Goal: Transaction & Acquisition: Obtain resource

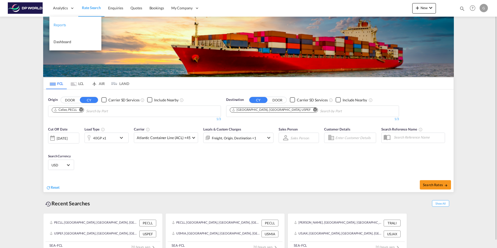
click at [61, 24] on span "Reports" at bounding box center [60, 25] width 12 height 4
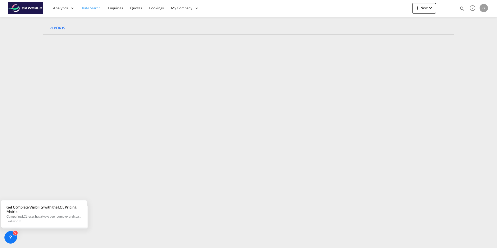
click at [100, 11] on link "Rate Search" at bounding box center [91, 8] width 26 height 17
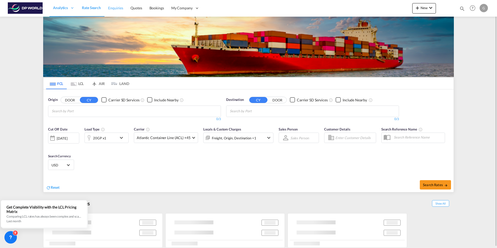
click at [117, 9] on span "Enquiries" at bounding box center [115, 8] width 15 height 4
click at [82, 111] on input "Chips input." at bounding box center [76, 111] width 49 height 8
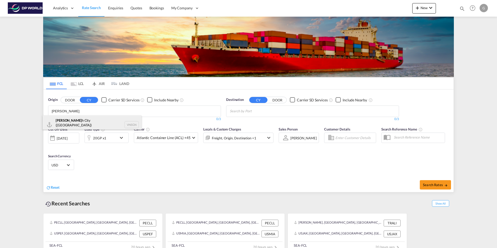
type input "Ho Chi Min"
click at [81, 119] on div "Ho Chi Min h City (Saigon) Viet Nam VNSGN" at bounding box center [92, 124] width 99 height 19
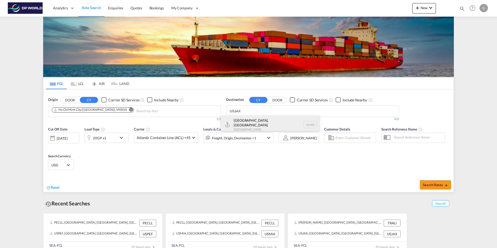
type input "USJAX"
click at [259, 119] on div "Jacksonville, FL United States USJAX" at bounding box center [270, 124] width 99 height 19
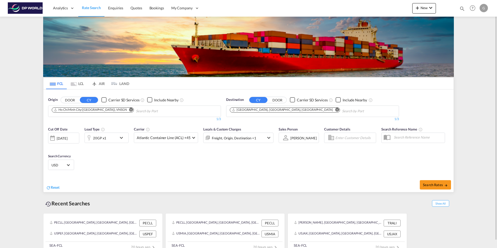
click at [63, 135] on div "[DATE]" at bounding box center [63, 138] width 31 height 11
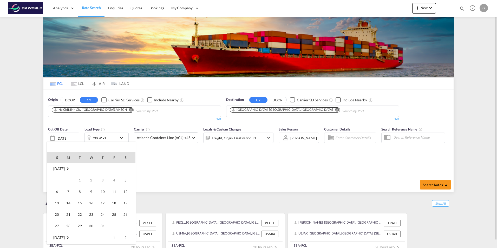
scroll to position [207, 0]
click at [101, 203] on span "23" at bounding box center [102, 203] width 10 height 10
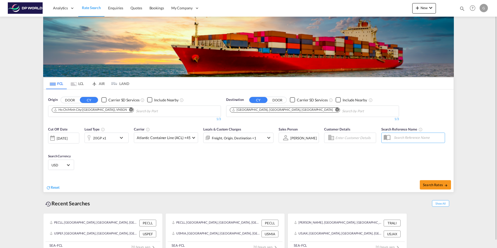
click at [122, 137] on md-icon "icon-chevron-down" at bounding box center [122, 138] width 9 height 6
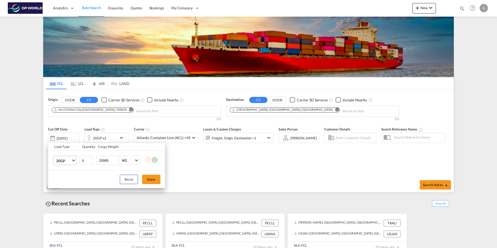
click at [73, 159] on span "Choose: \a20GP" at bounding box center [73, 160] width 3 height 3
click at [66, 185] on div "40HC" at bounding box center [61, 185] width 10 height 5
click at [151, 178] on button "Done" at bounding box center [151, 179] width 18 height 9
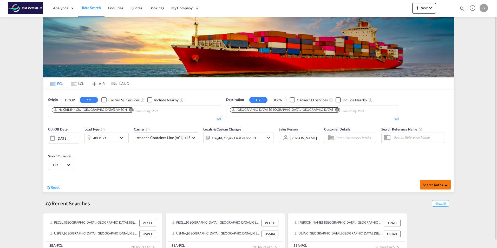
click at [435, 185] on span "Search Rates" at bounding box center [435, 185] width 25 height 4
type input "VNSGN to USJAX / 23 Oct 2025"
